Goal: Use online tool/utility: Utilize a website feature to perform a specific function

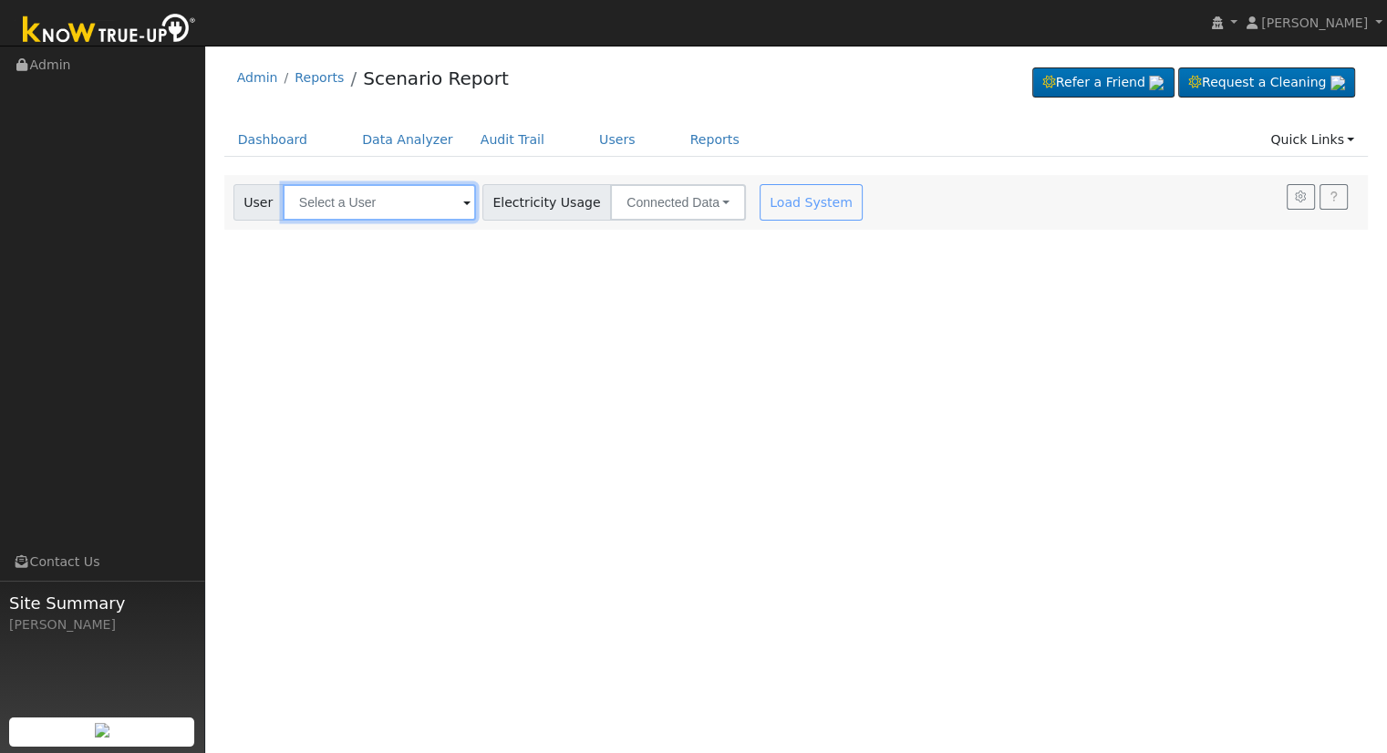
click at [332, 197] on input "text" at bounding box center [379, 202] width 193 height 36
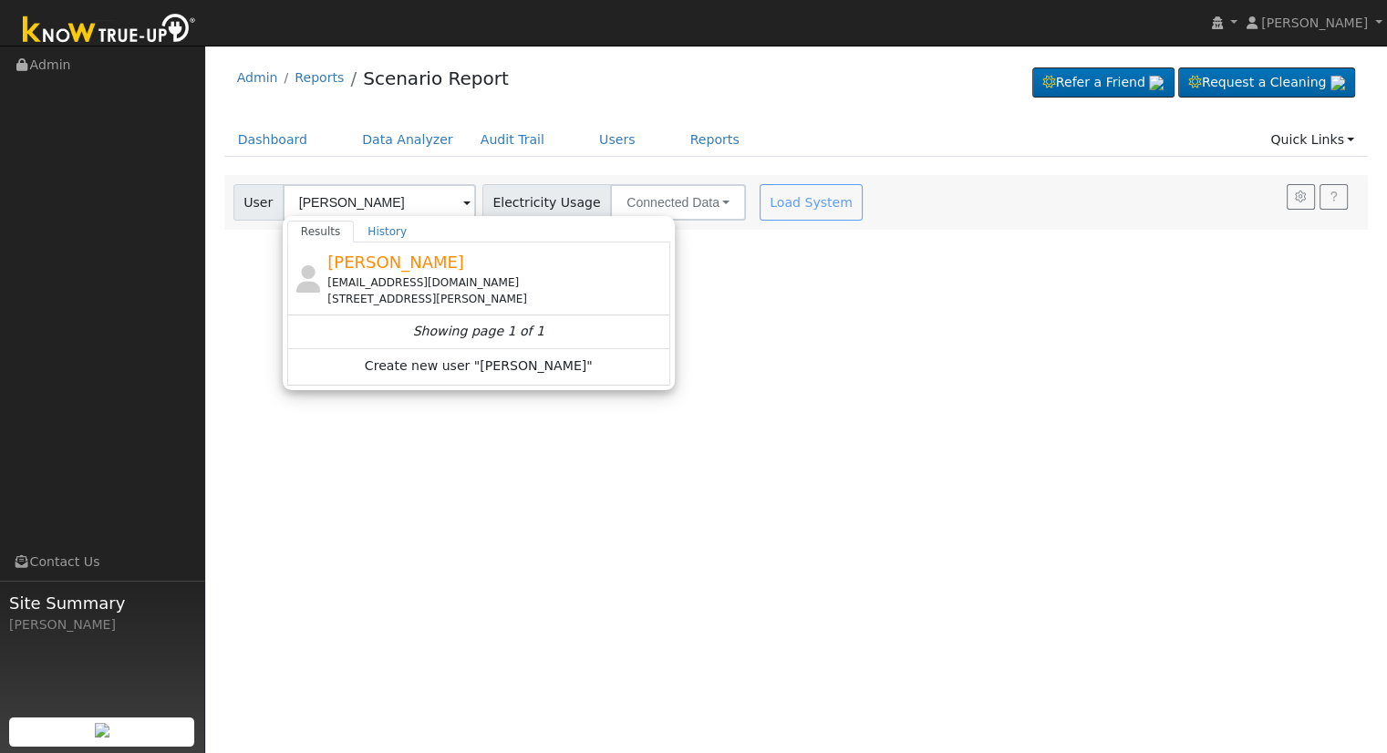
click at [428, 246] on div "[PERSON_NAME] [EMAIL_ADDRESS][DOMAIN_NAME] [STREET_ADDRESS][PERSON_NAME]" at bounding box center [478, 279] width 383 height 73
type input "[PERSON_NAME]"
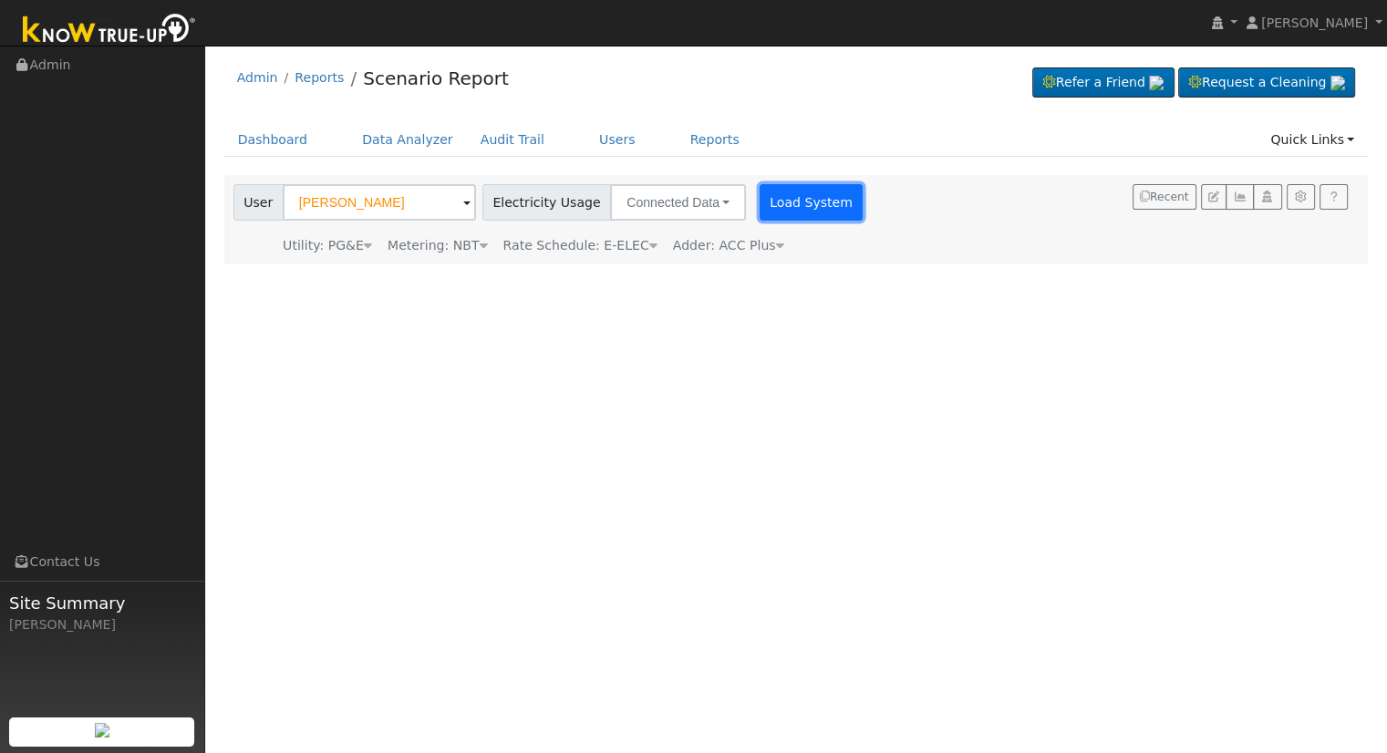
click at [789, 191] on button "Load System" at bounding box center [812, 202] width 104 height 36
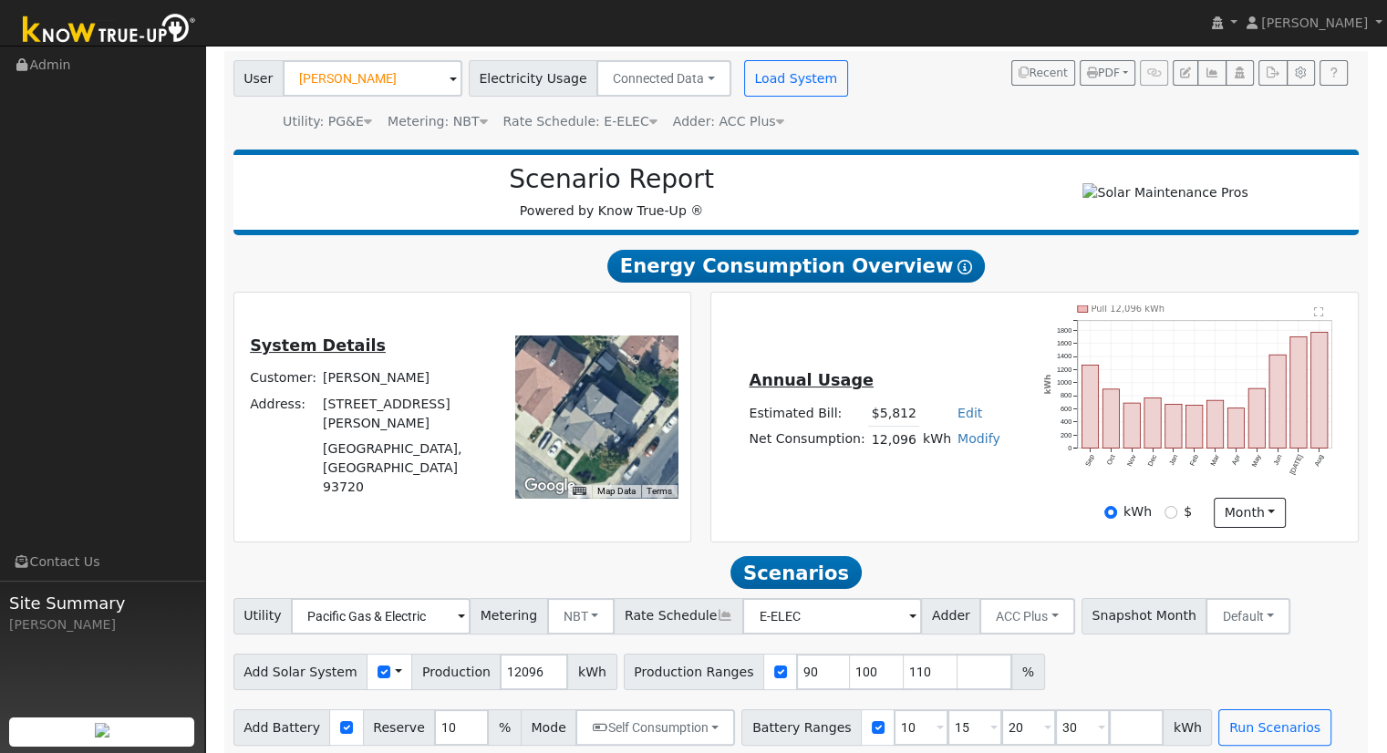
scroll to position [142, 0]
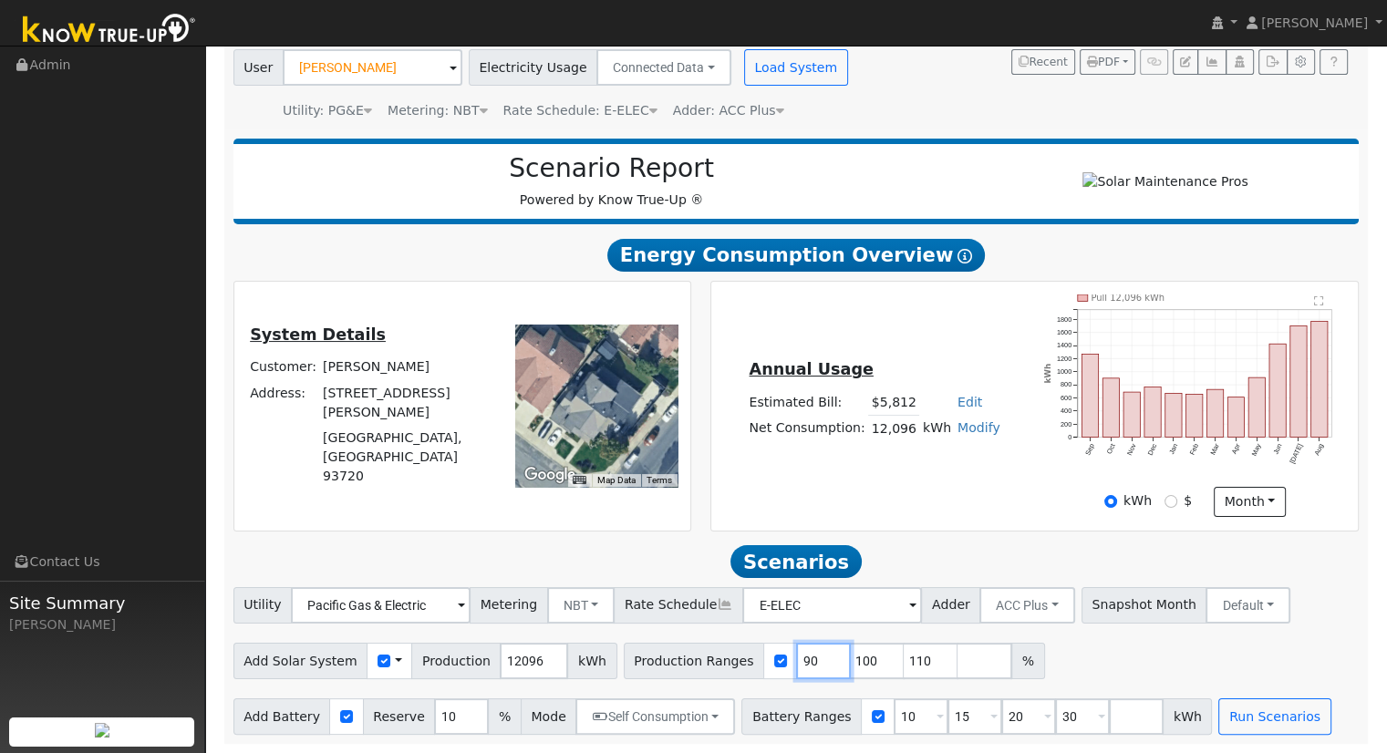
click at [796, 666] on input "90" at bounding box center [823, 661] width 55 height 36
type input "100"
type input "110"
type input "115"
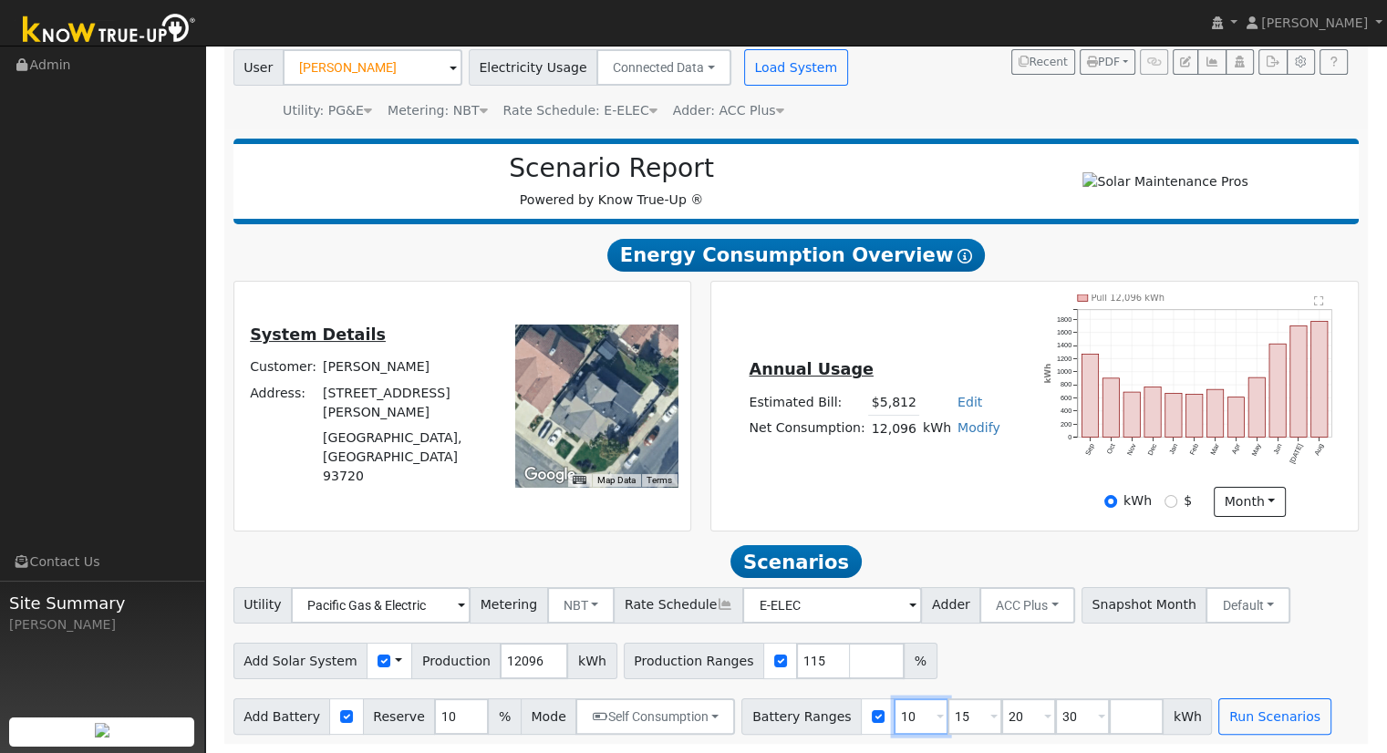
click at [894, 712] on input "10" at bounding box center [921, 717] width 55 height 36
type input "15"
type input "20"
type input "30"
type input "20"
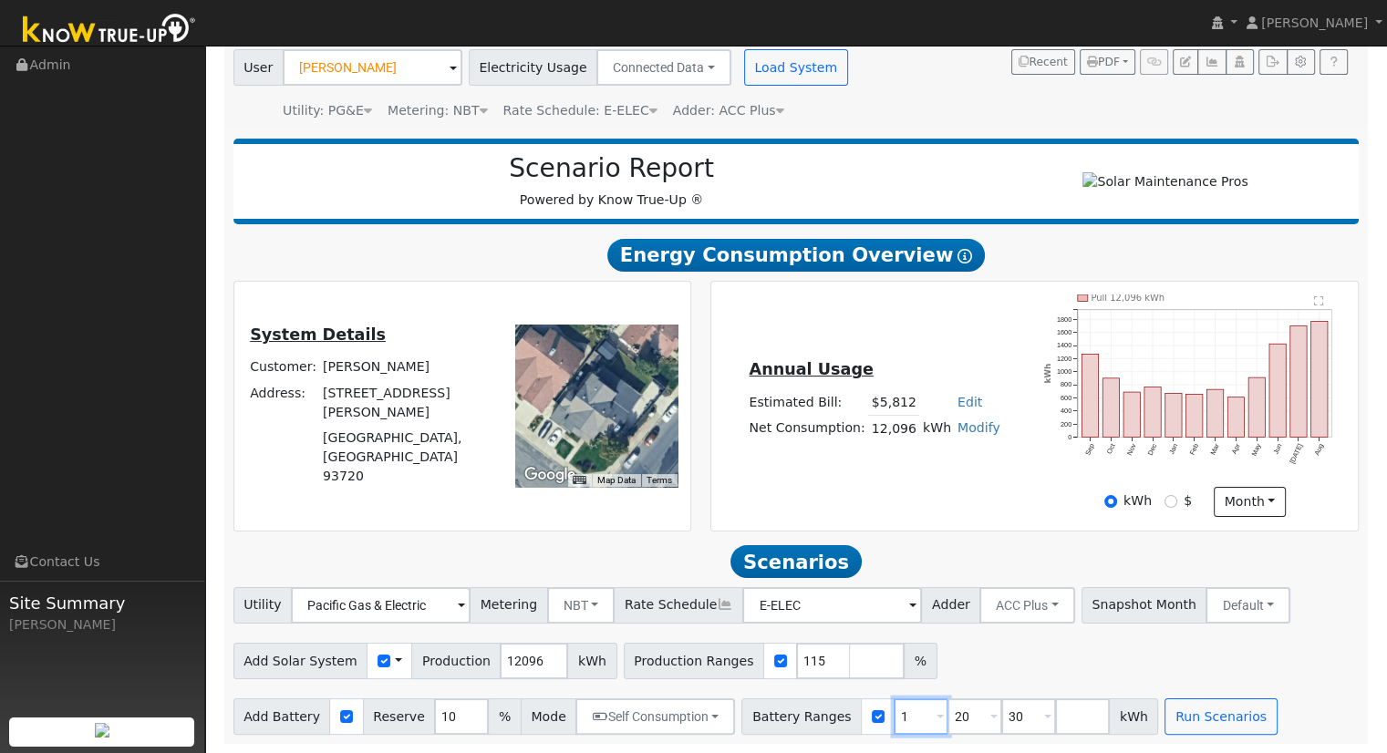
type input "30"
type input "3"
type input "20"
drag, startPoint x: 1018, startPoint y: 749, endPoint x: 1058, endPoint y: 716, distance: 51.9
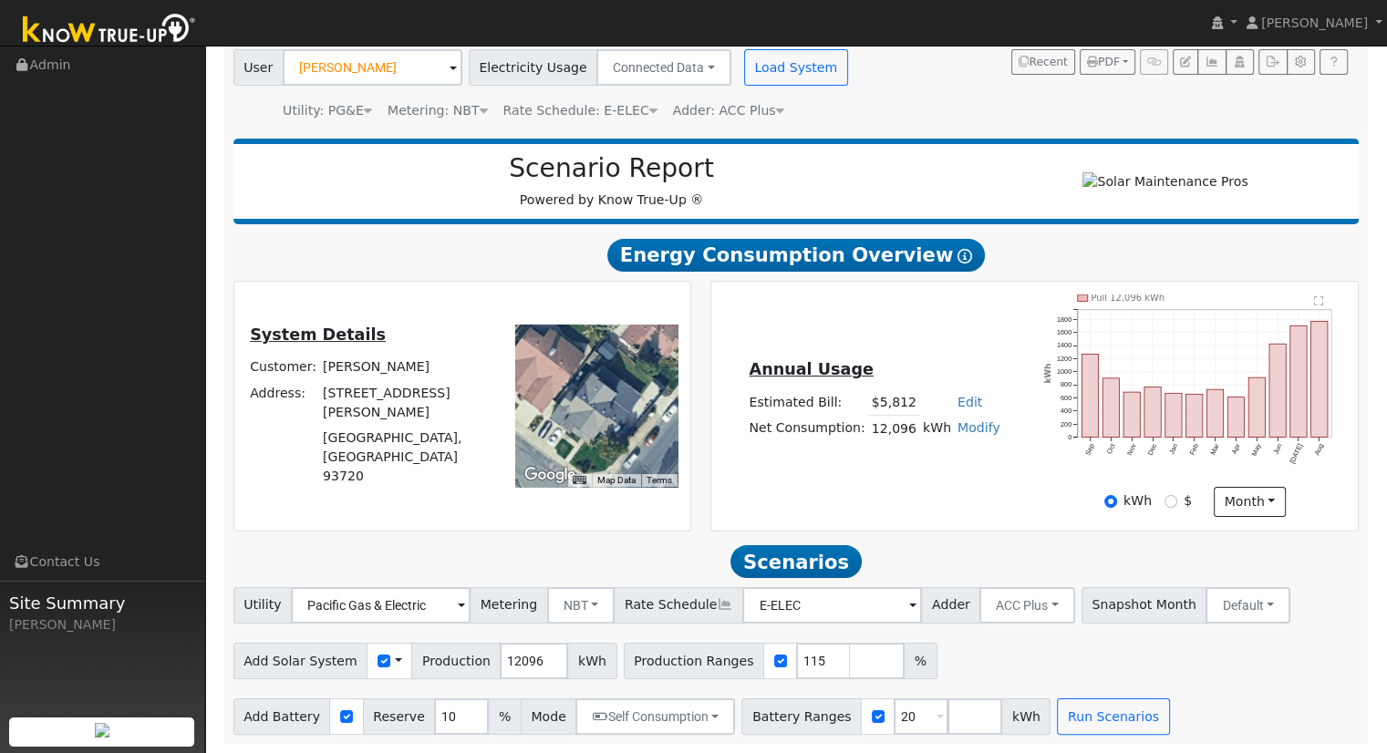
click at [1023, 742] on div "User Profile First name Last name Email Email Notifications No Emails No Emails…" at bounding box center [796, 332] width 1182 height 843
click at [1070, 712] on button "Run Scenarios" at bounding box center [1113, 717] width 112 height 36
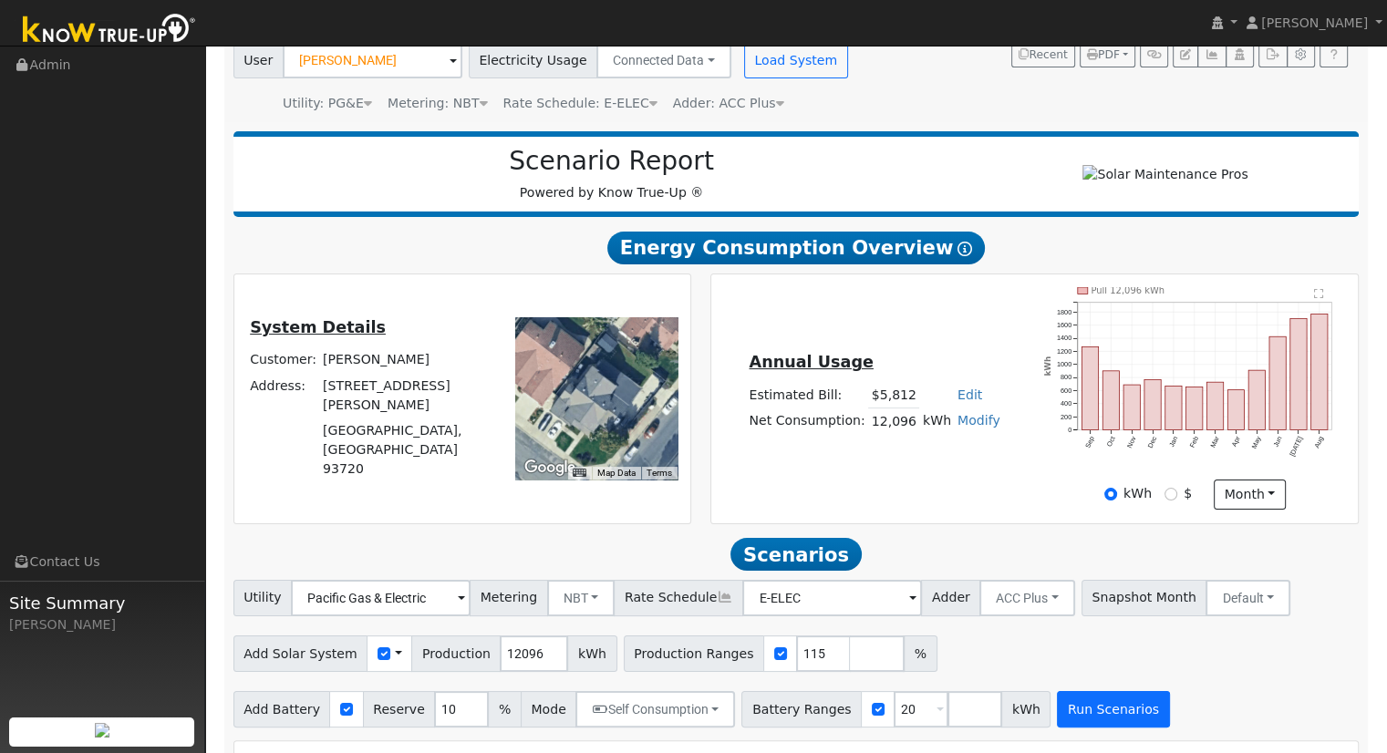
scroll to position [631, 0]
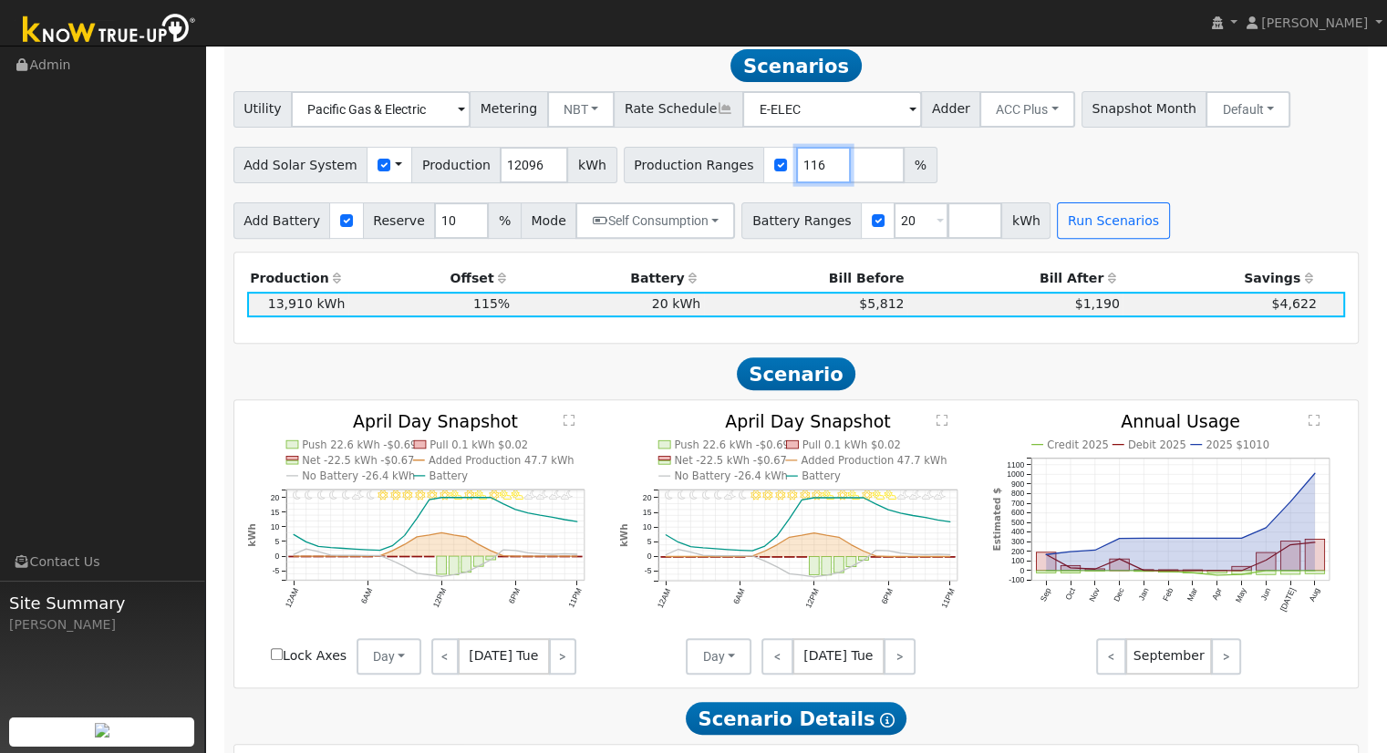
click at [798, 166] on input "116" at bounding box center [823, 165] width 55 height 36
click at [799, 166] on input "117" at bounding box center [823, 165] width 55 height 36
click at [799, 166] on input "118" at bounding box center [823, 165] width 55 height 36
click at [799, 166] on input "119" at bounding box center [823, 165] width 55 height 36
click at [799, 166] on input "120" at bounding box center [823, 165] width 55 height 36
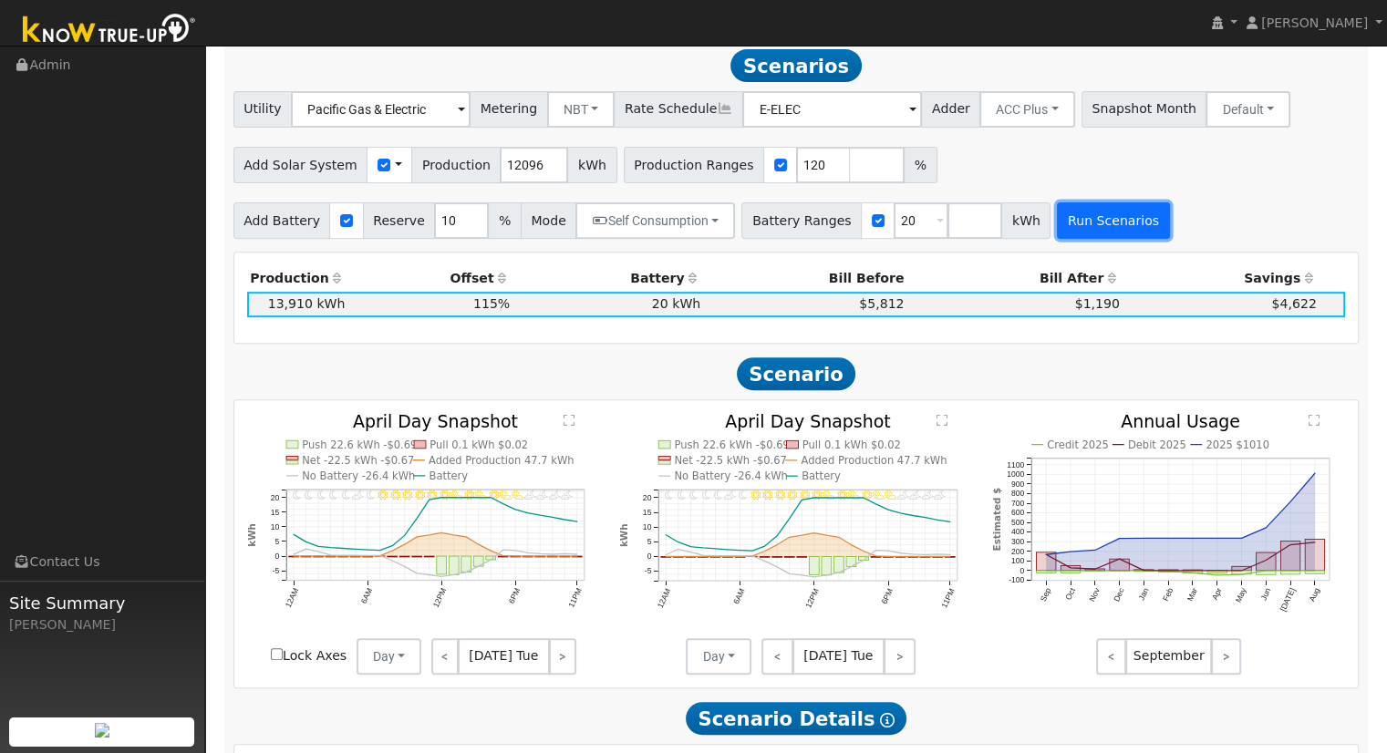
click at [1084, 231] on button "Run Scenarios" at bounding box center [1113, 220] width 112 height 36
type input "119"
click at [803, 175] on input "119" at bounding box center [823, 165] width 55 height 36
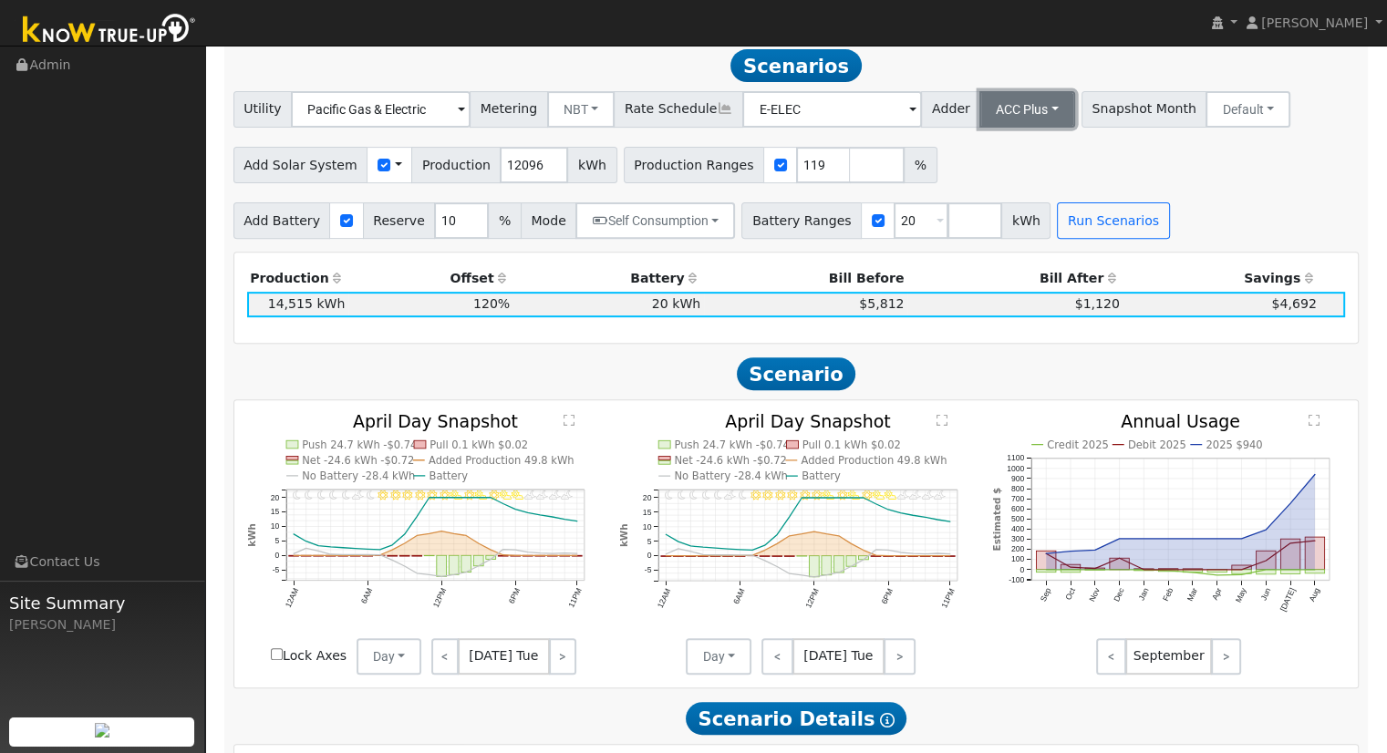
click at [997, 109] on button "ACC Plus" at bounding box center [1028, 109] width 96 height 36
click at [1004, 205] on link "SB-535" at bounding box center [1007, 201] width 127 height 26
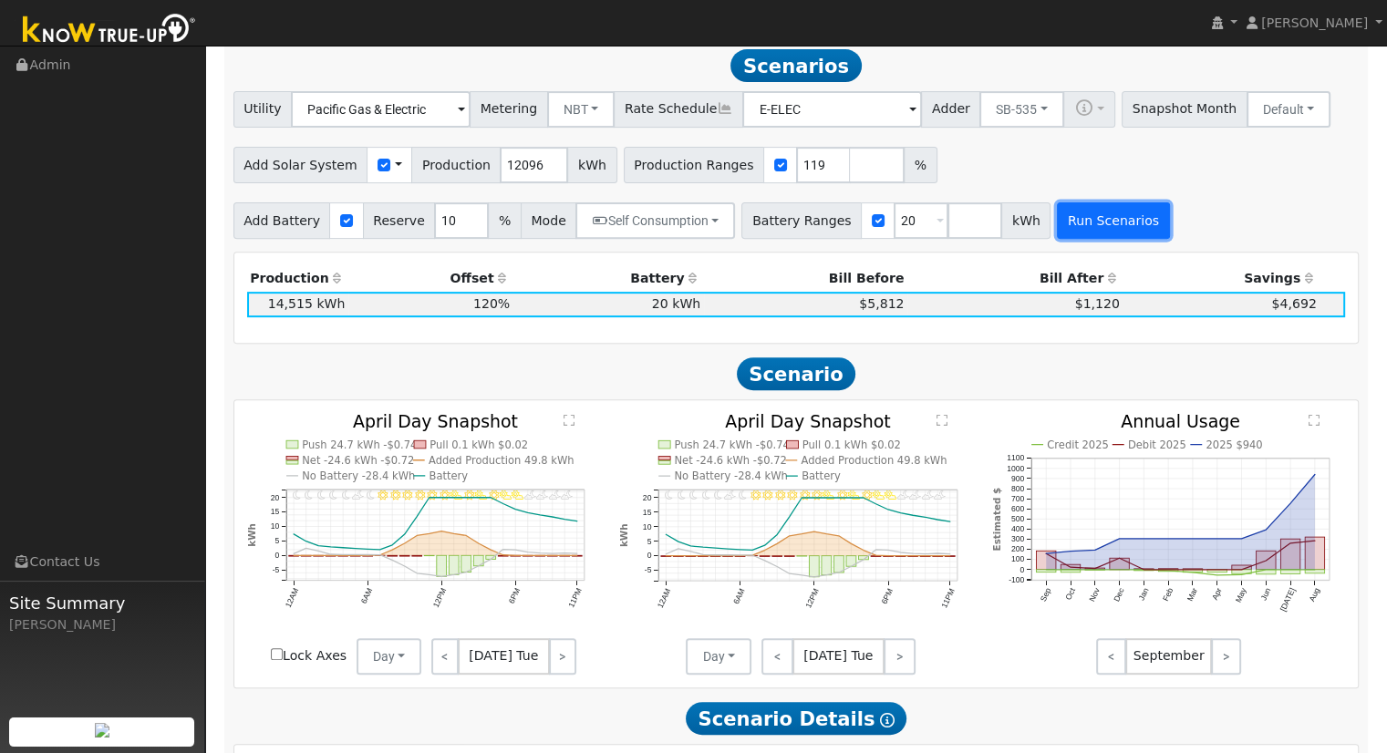
click at [1072, 223] on button "Run Scenarios" at bounding box center [1113, 220] width 112 height 36
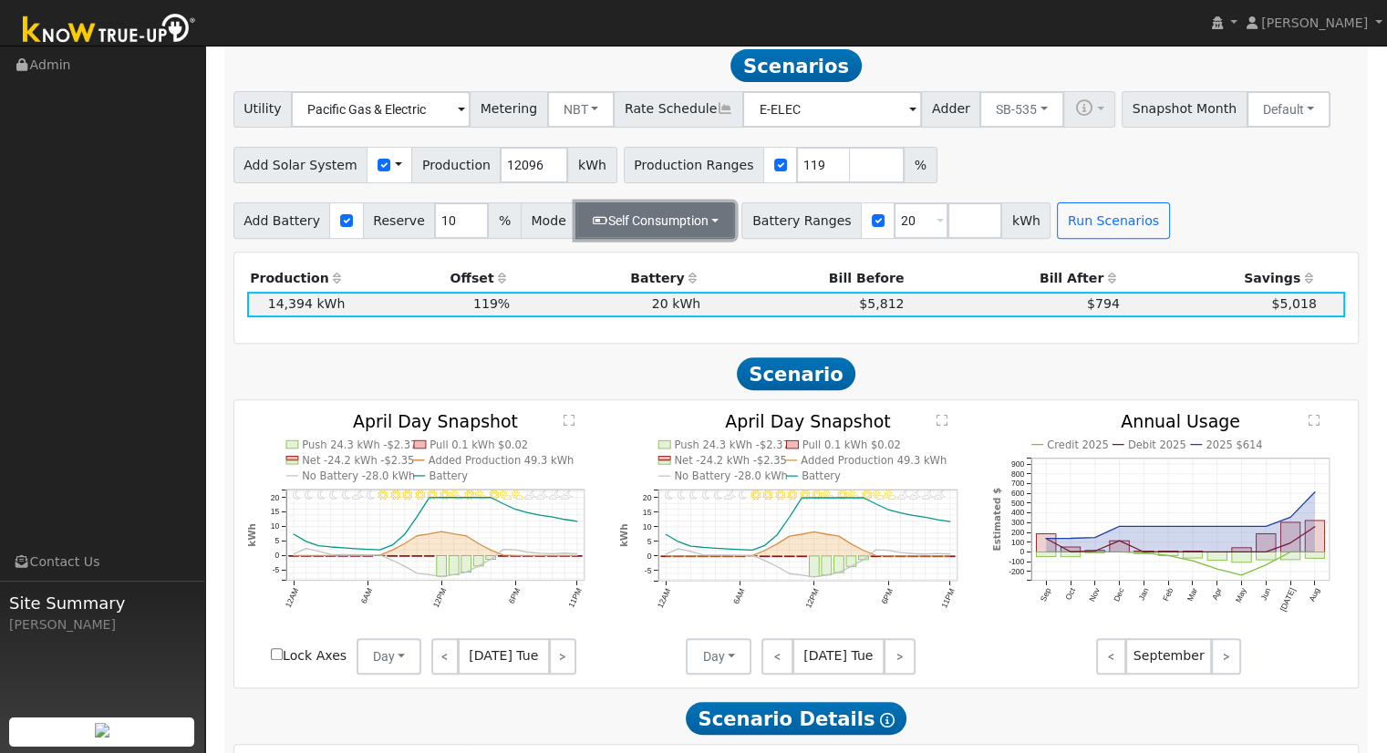
click at [645, 234] on button "Self Consumption" at bounding box center [656, 220] width 160 height 36
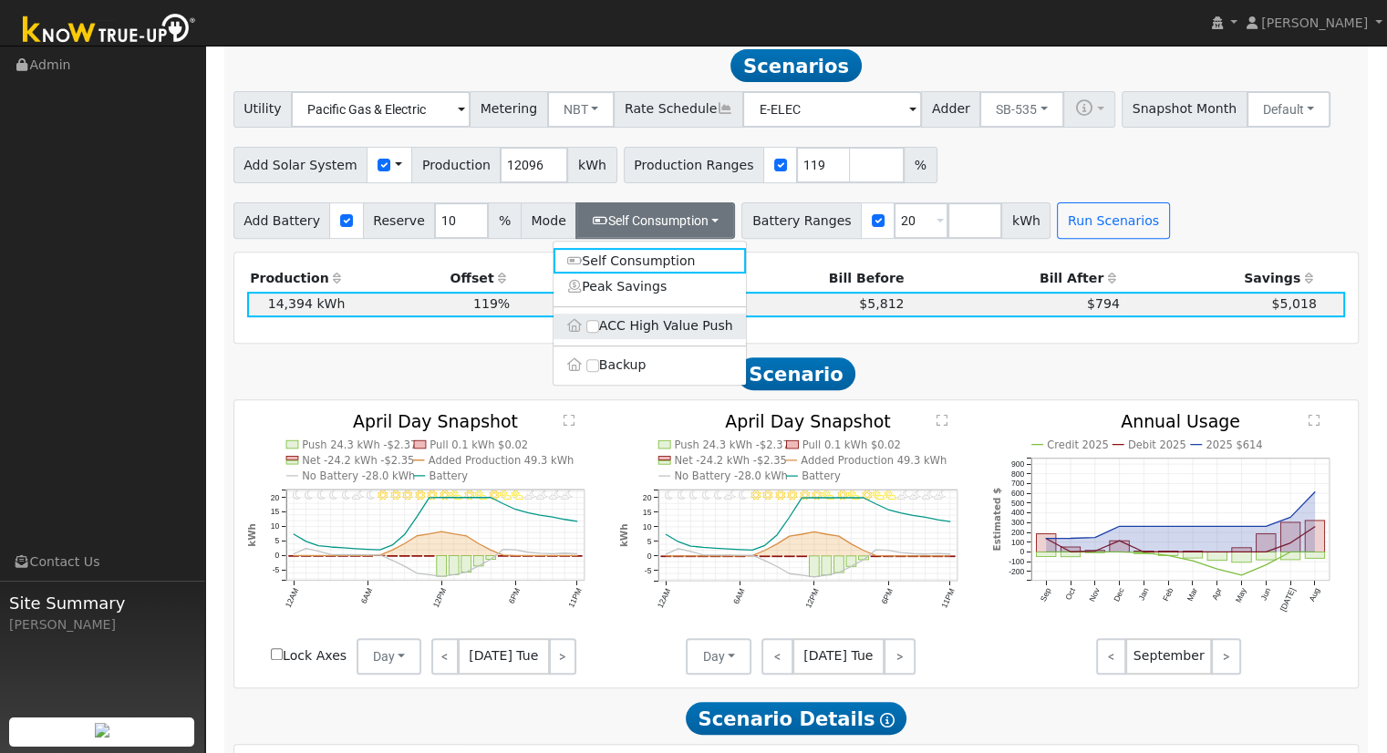
click at [653, 339] on label "ACC High Value Push" at bounding box center [650, 327] width 192 height 26
click at [599, 333] on input "ACC High Value Push" at bounding box center [592, 326] width 13 height 13
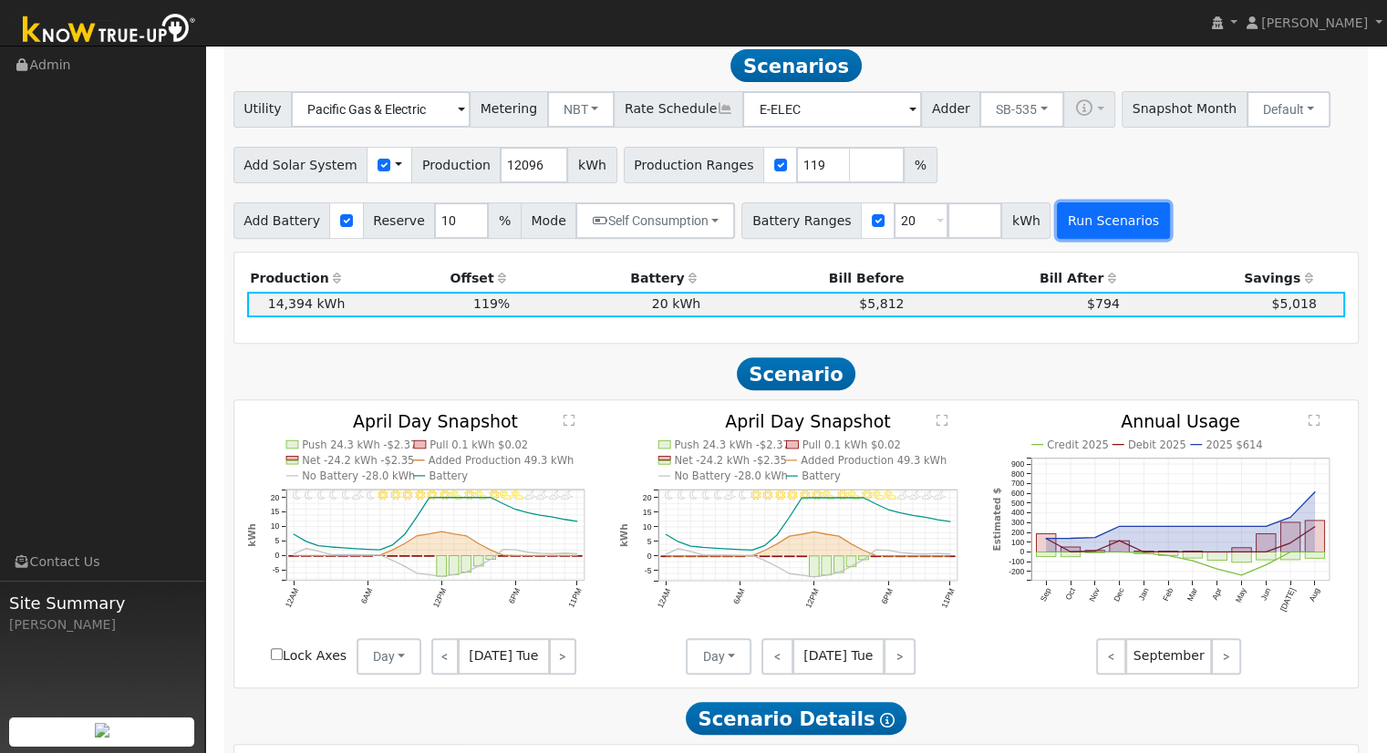
click at [1057, 216] on button "Run Scenarios" at bounding box center [1113, 220] width 112 height 36
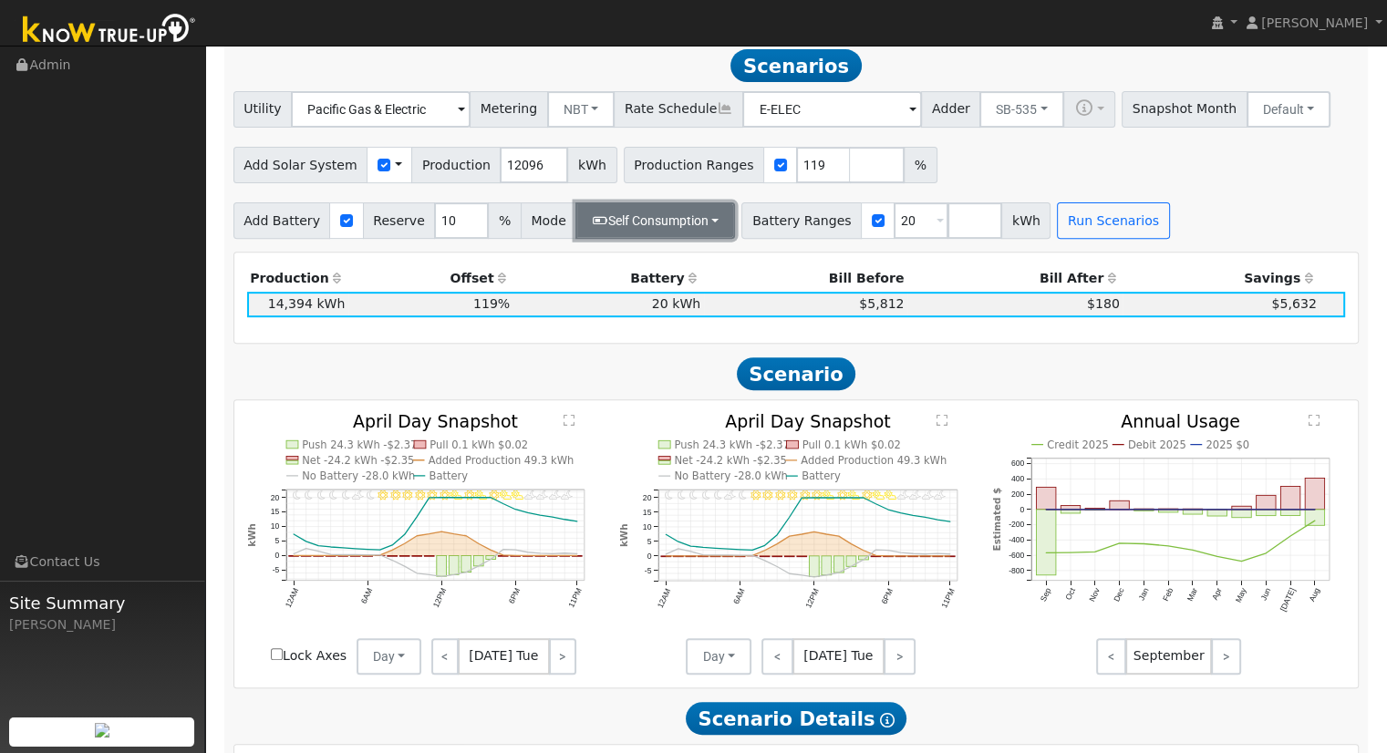
click at [669, 220] on button "Self Consumption" at bounding box center [656, 220] width 160 height 36
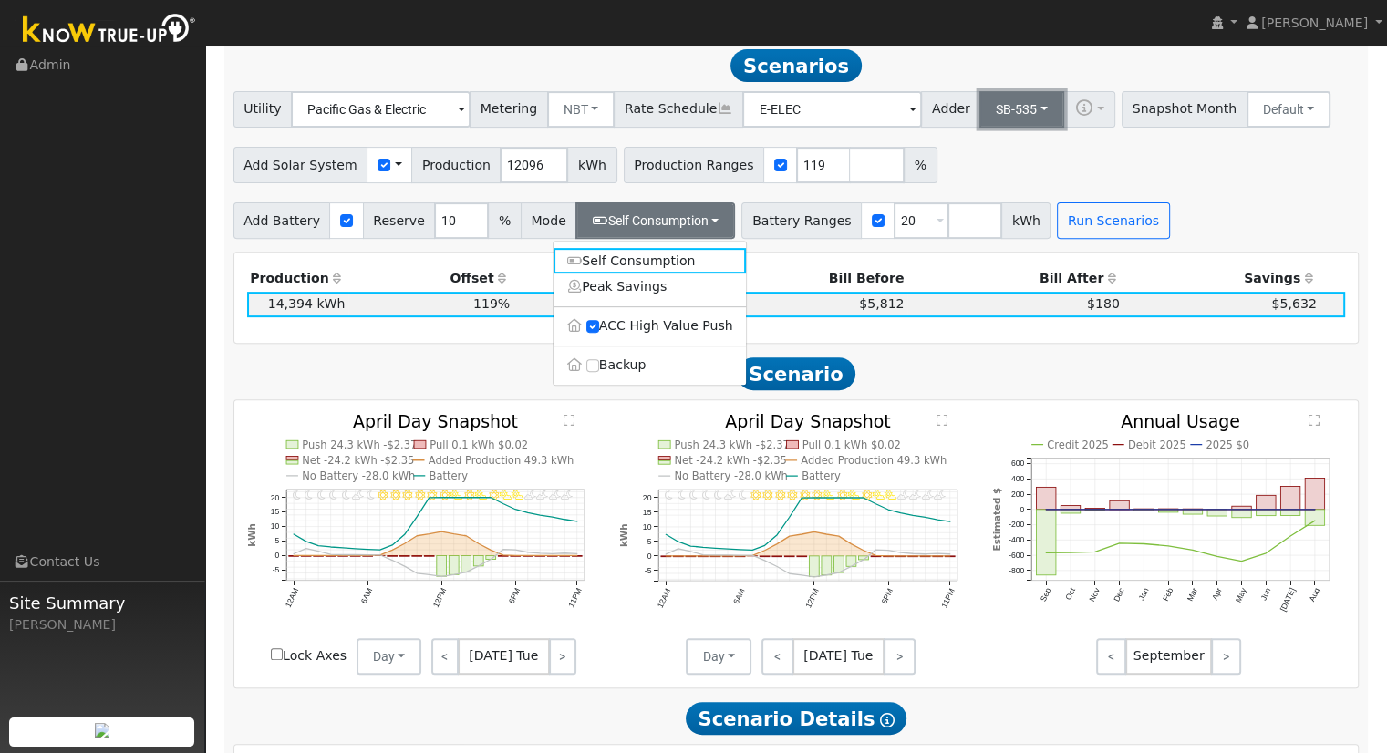
click at [1005, 128] on button "SB-535" at bounding box center [1022, 109] width 85 height 36
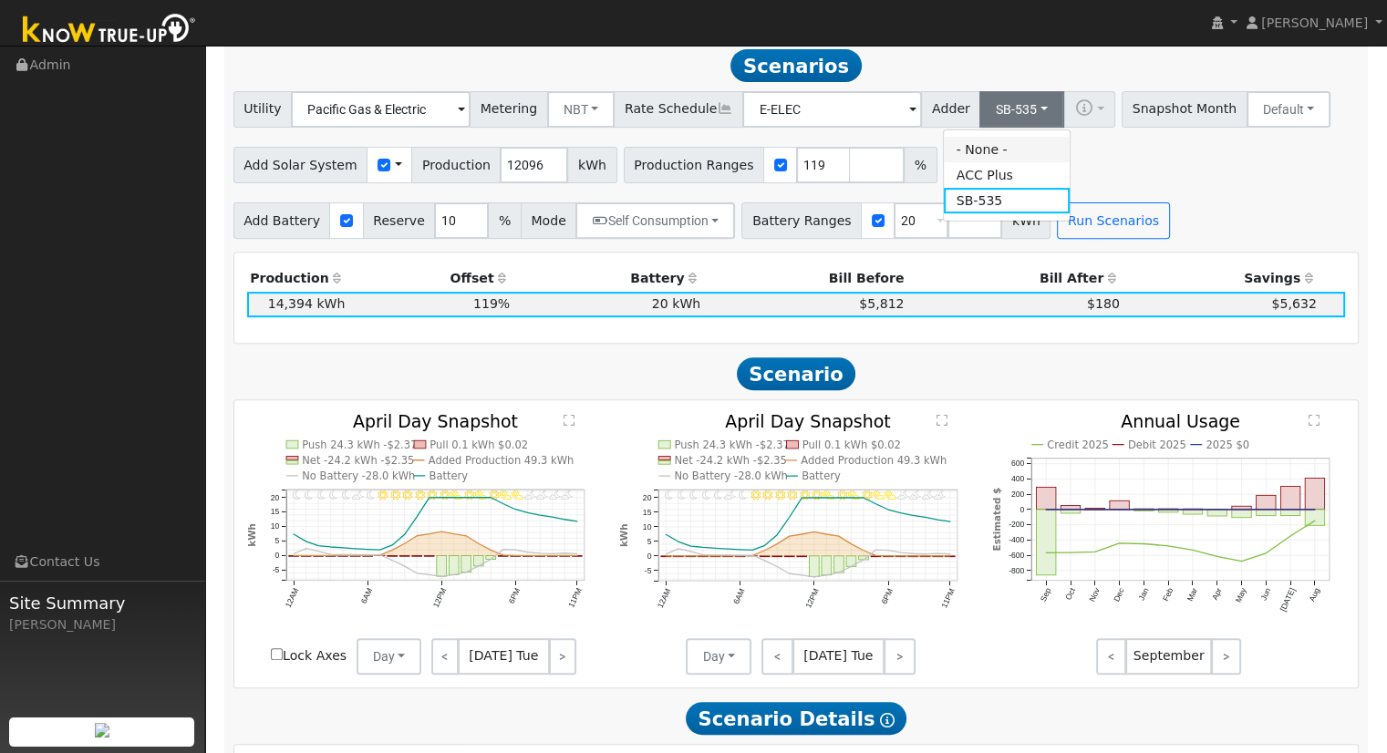
click at [995, 154] on link "- None -" at bounding box center [1007, 150] width 127 height 26
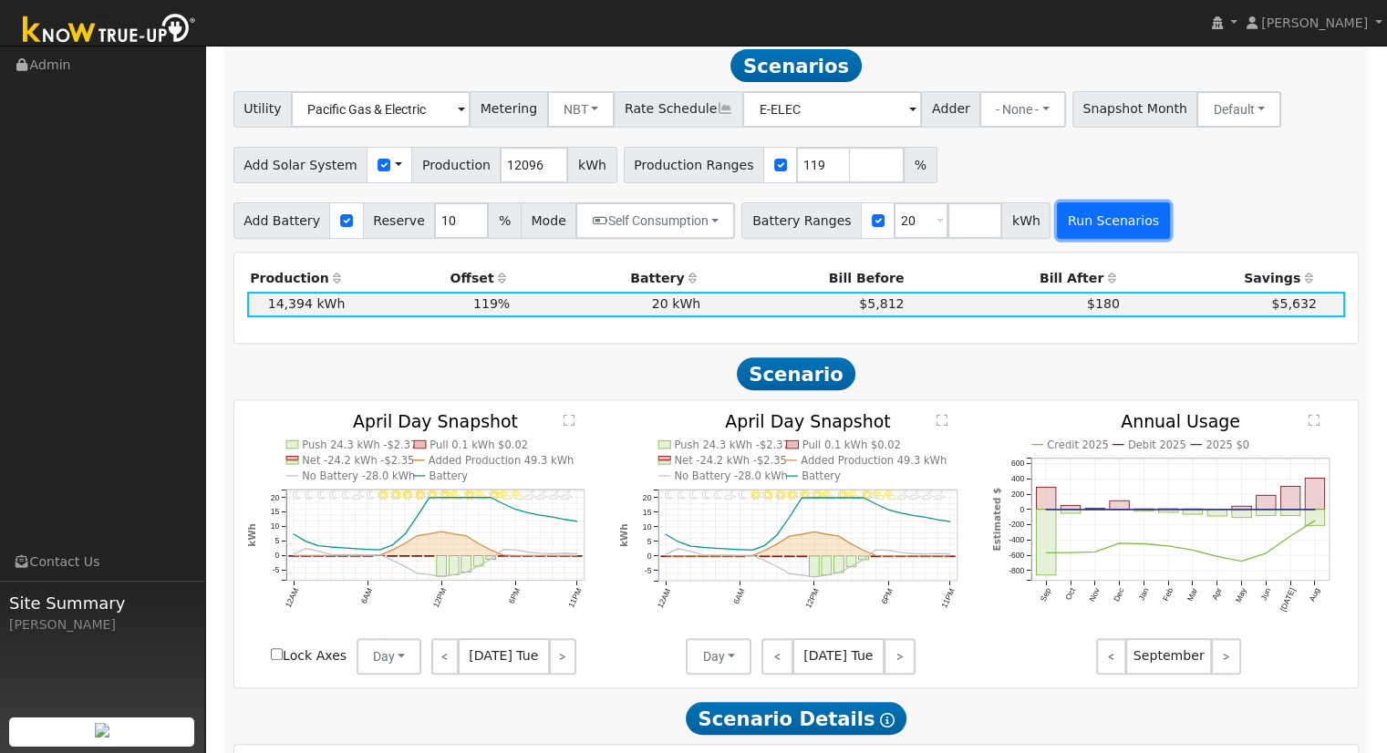
click at [1057, 213] on button "Run Scenarios" at bounding box center [1113, 220] width 112 height 36
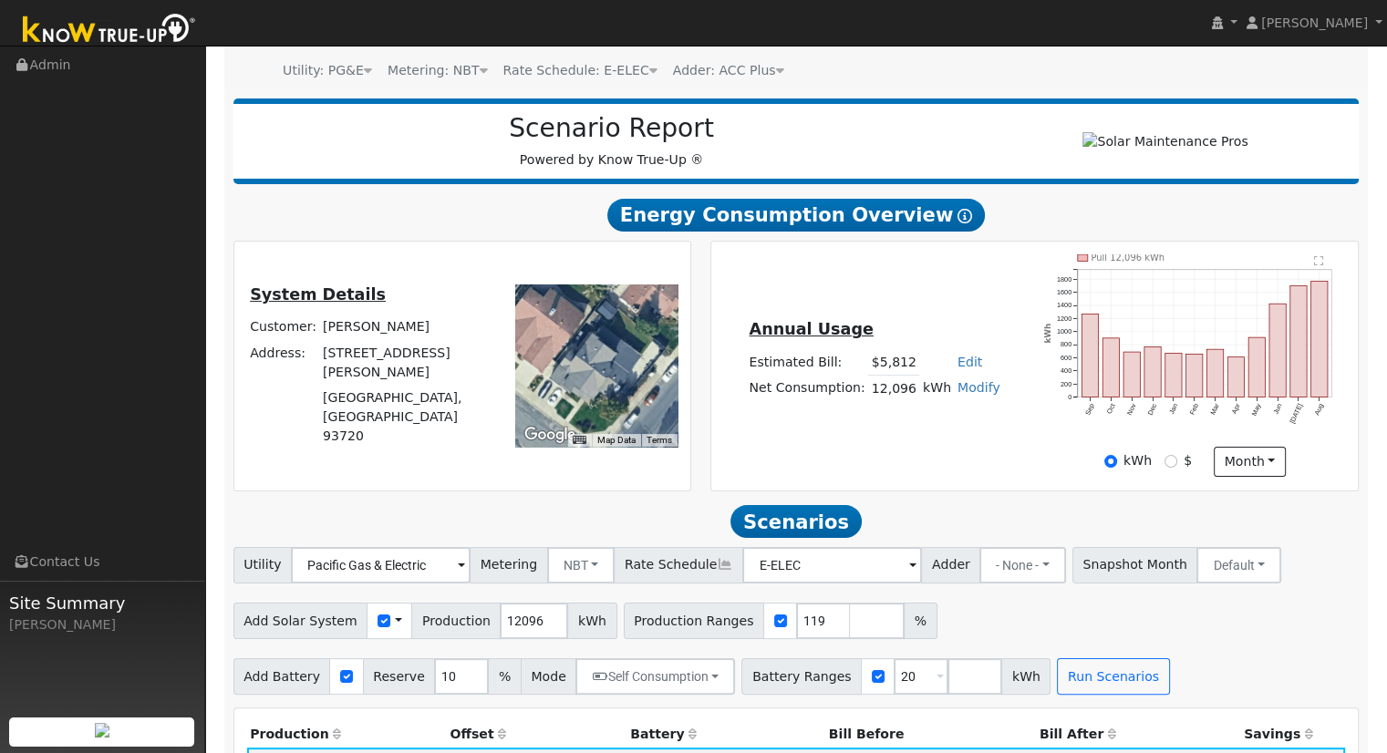
scroll to position [0, 0]
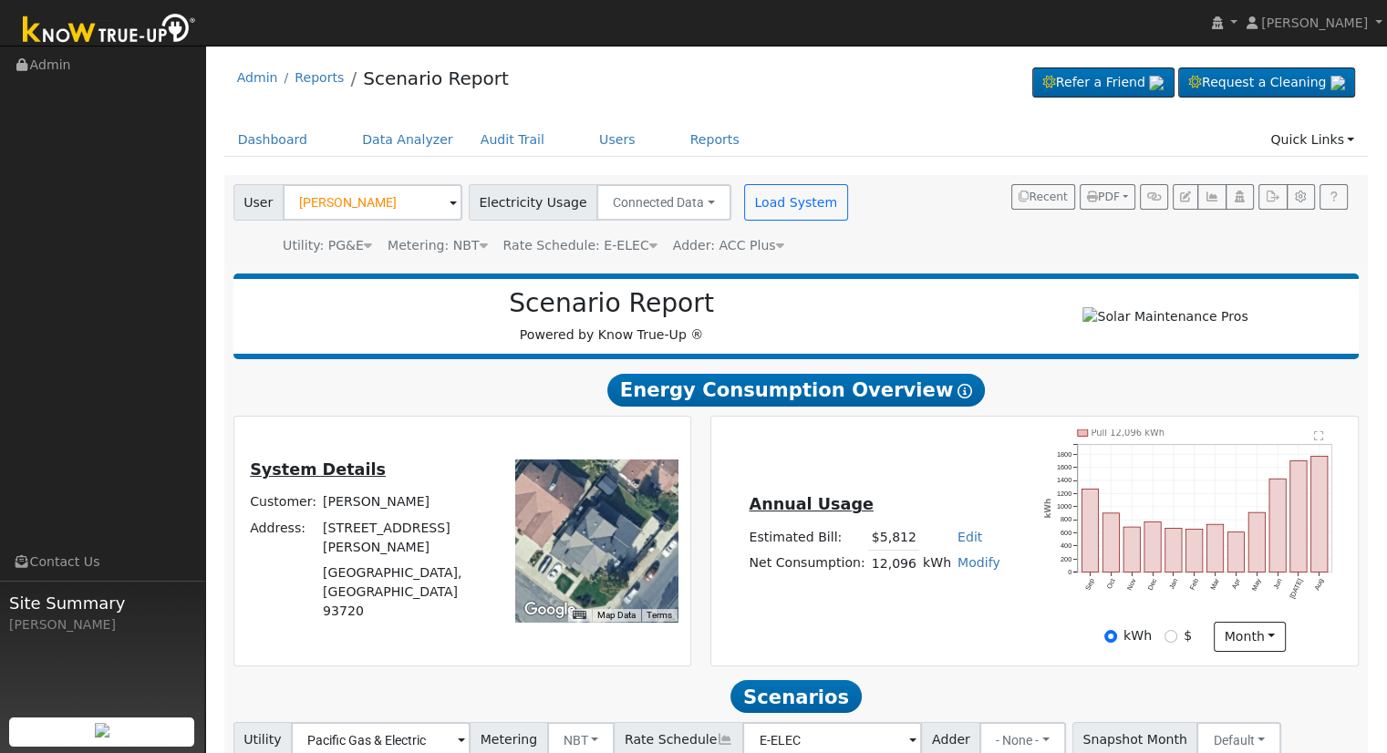
click at [1113, 180] on div "User [PERSON_NAME] Account Default Account Default Account [STREET_ADDRESS][PER…" at bounding box center [793, 217] width 1126 height 78
click at [1113, 194] on span "PDF" at bounding box center [1103, 197] width 33 height 13
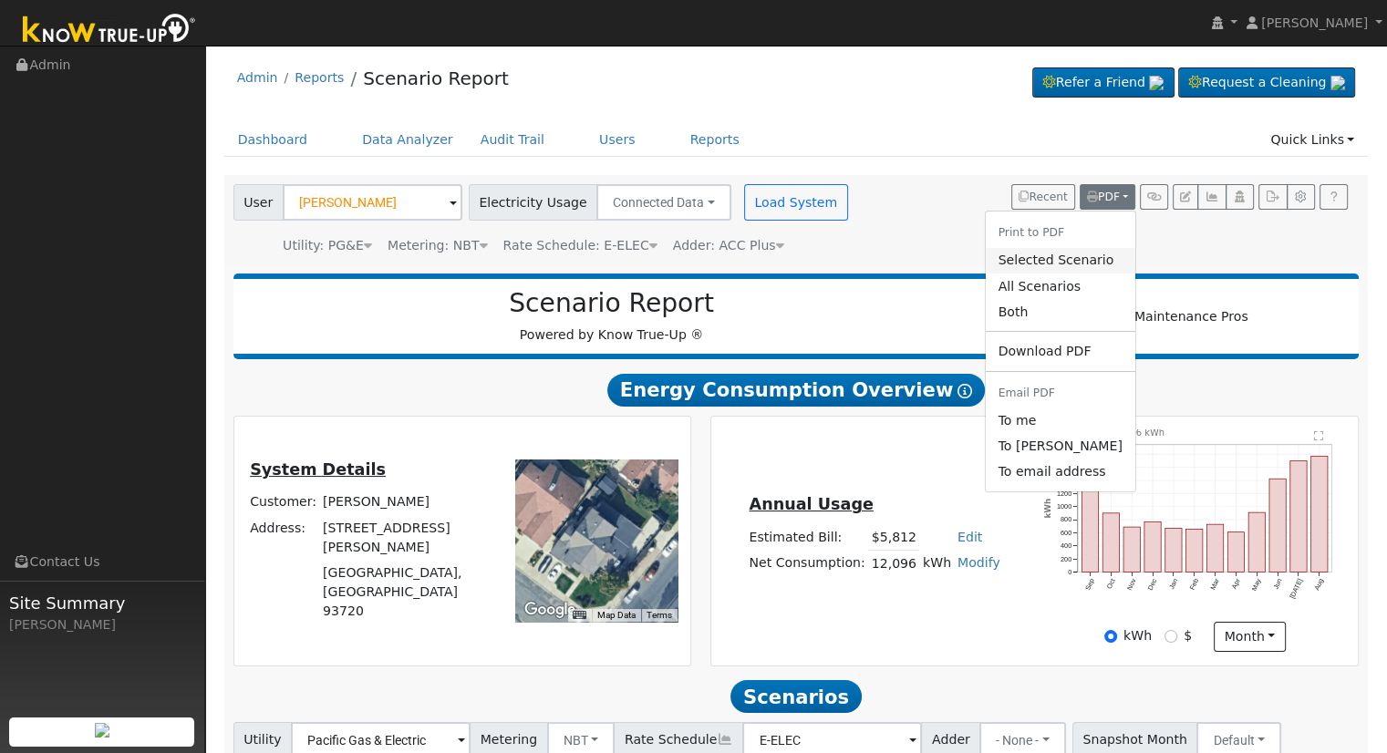
click at [1098, 257] on link "Selected Scenario" at bounding box center [1060, 261] width 150 height 26
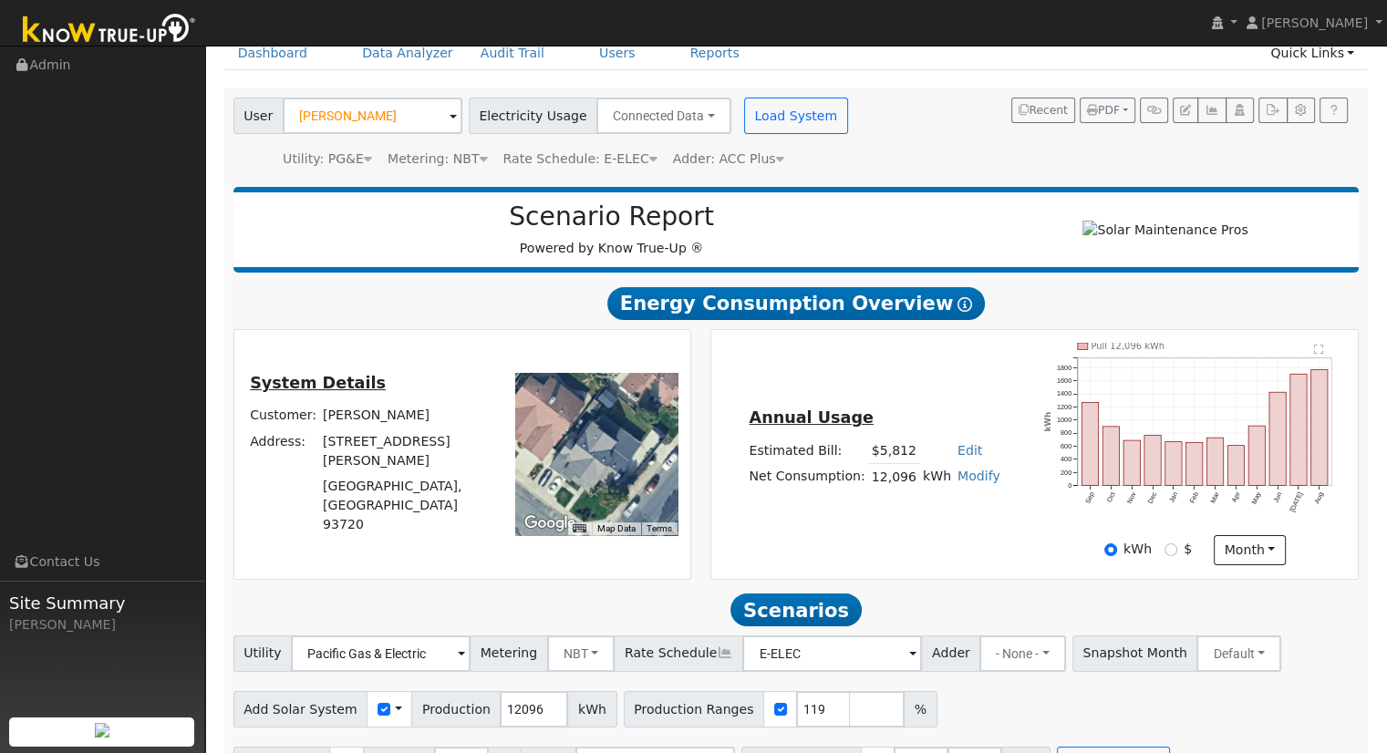
scroll to position [182, 0]
